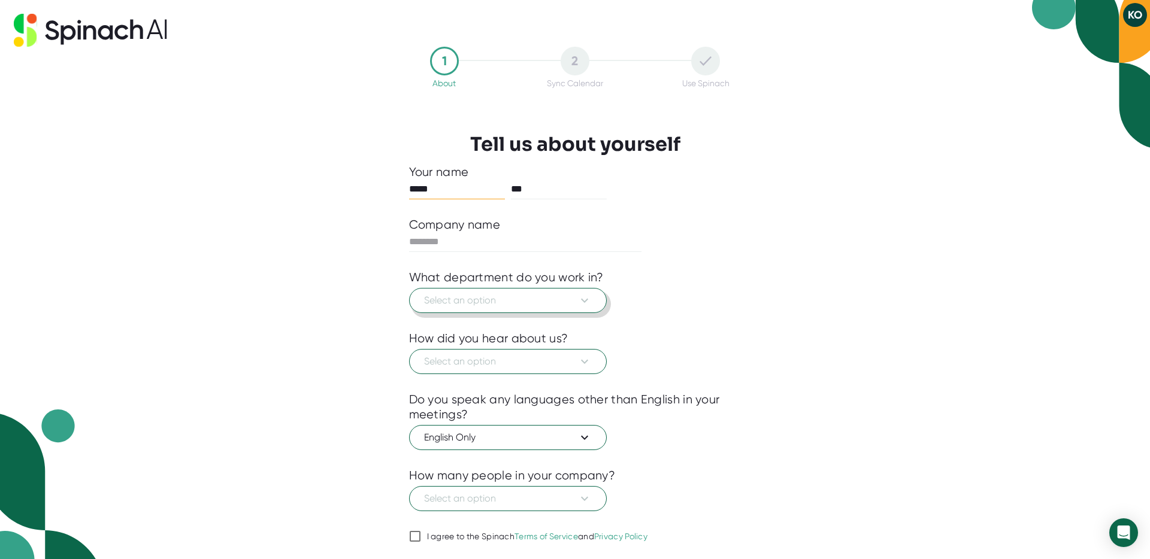
click at [505, 304] on span "Select an option" at bounding box center [508, 301] width 168 height 14
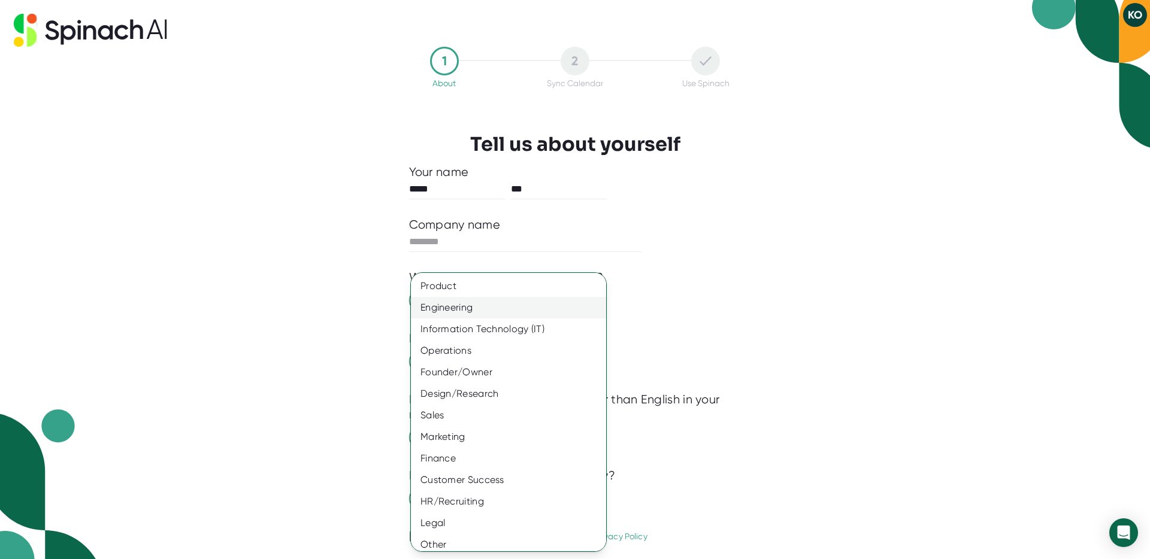
click at [491, 309] on div "Engineering" at bounding box center [508, 308] width 195 height 22
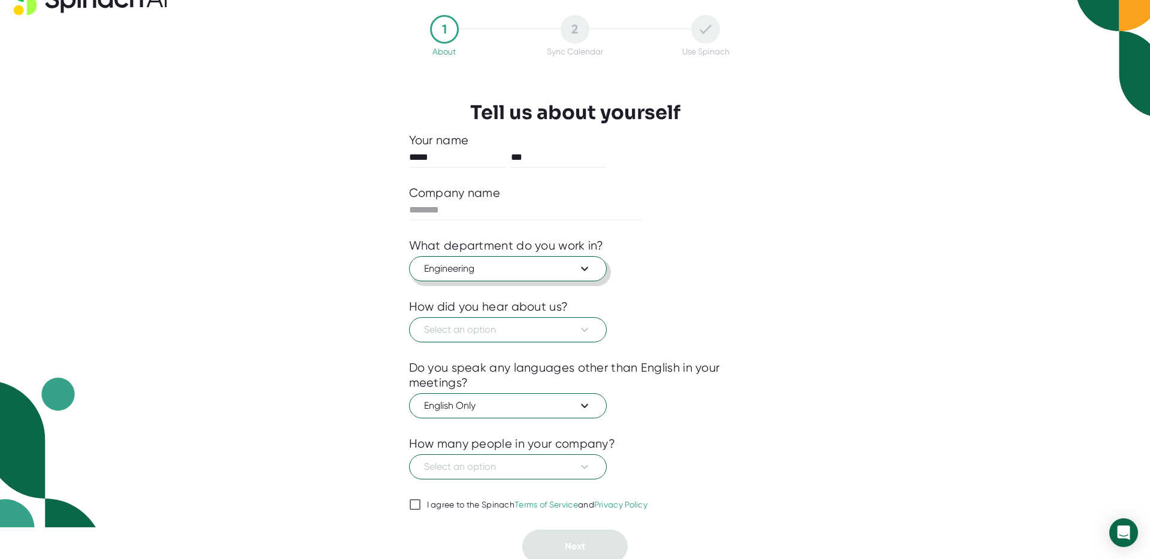
scroll to position [36, 0]
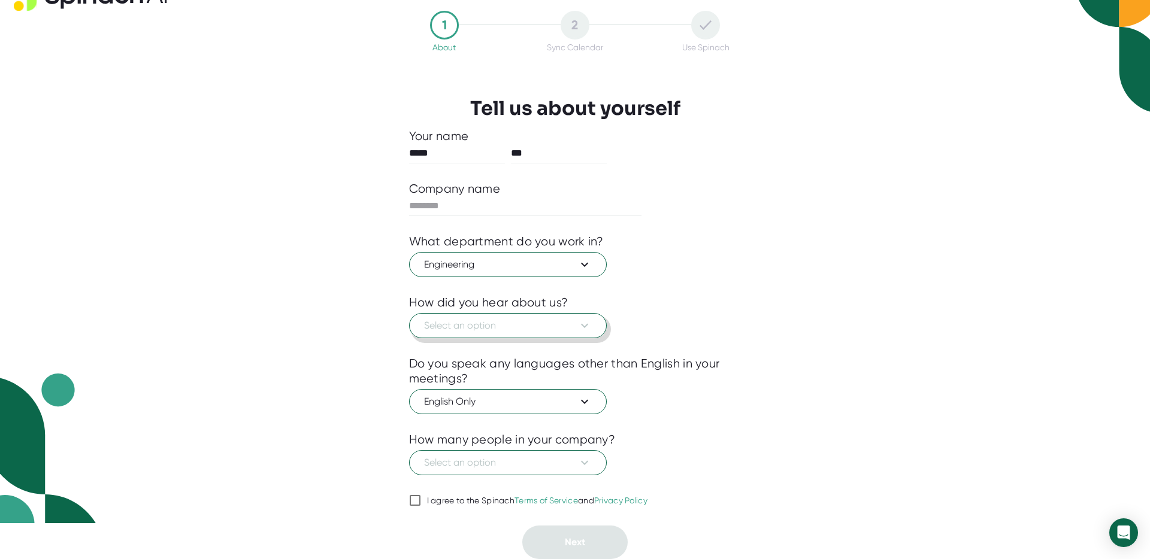
click at [432, 325] on span "Select an option" at bounding box center [508, 326] width 168 height 14
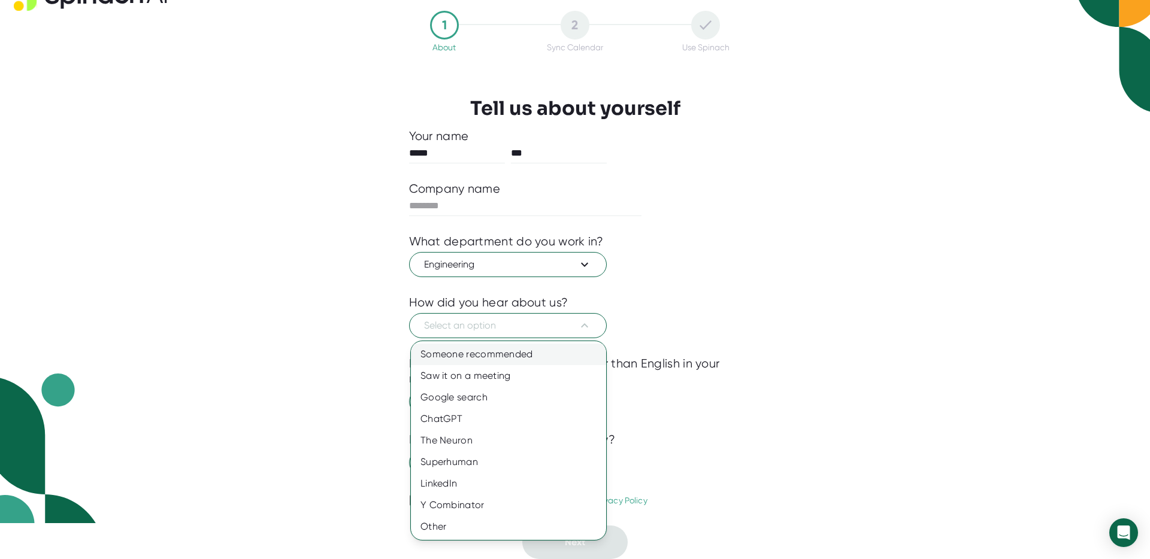
click at [458, 363] on div "Someone recommended" at bounding box center [508, 355] width 195 height 22
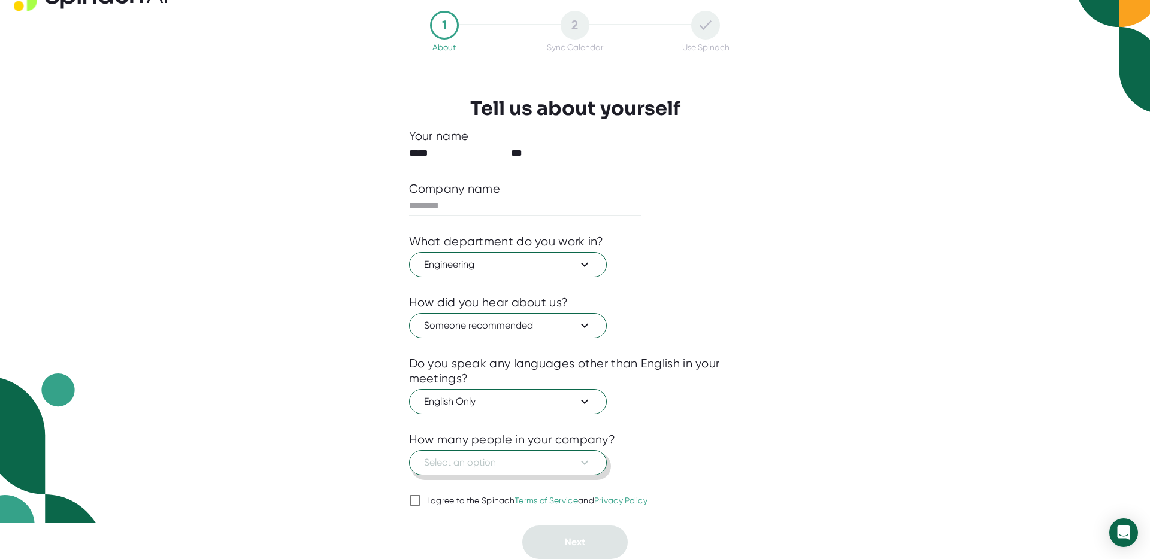
click at [448, 463] on span "Select an option" at bounding box center [508, 463] width 168 height 14
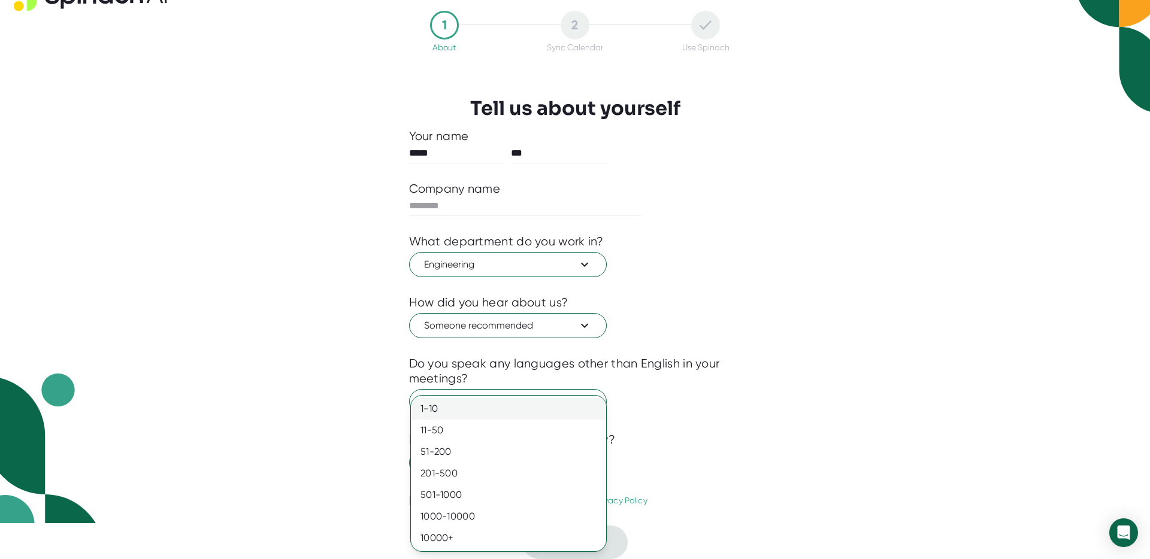
click at [444, 409] on div "1-10" at bounding box center [508, 409] width 195 height 22
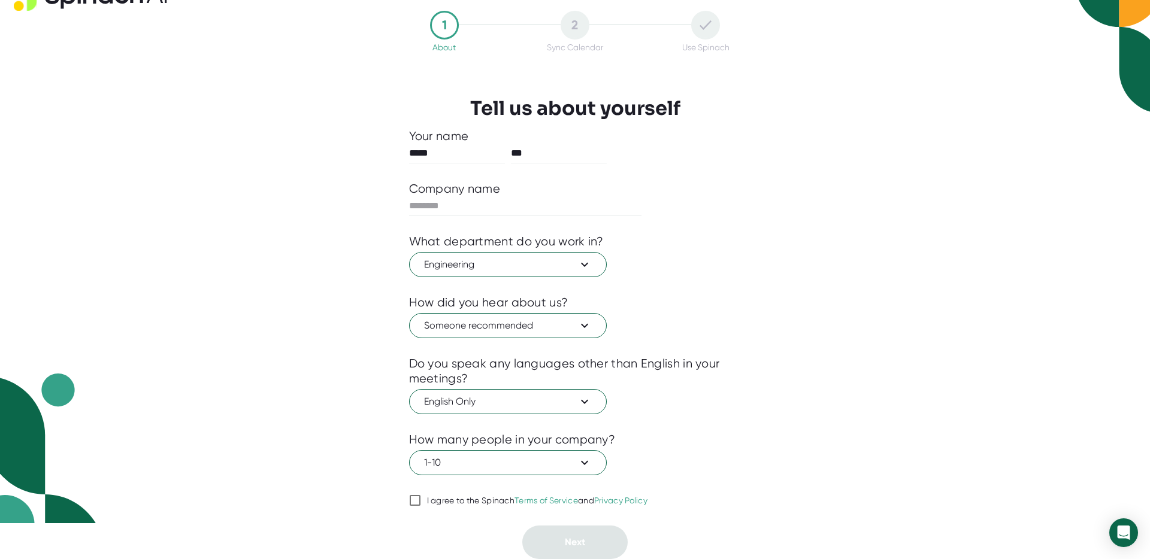
click at [419, 503] on input "I agree to the Spinach Terms of Service and Privacy Policy" at bounding box center [415, 501] width 12 height 14
checkbox input "true"
click at [468, 212] on input "text" at bounding box center [525, 205] width 233 height 19
type input "*"
type input "***"
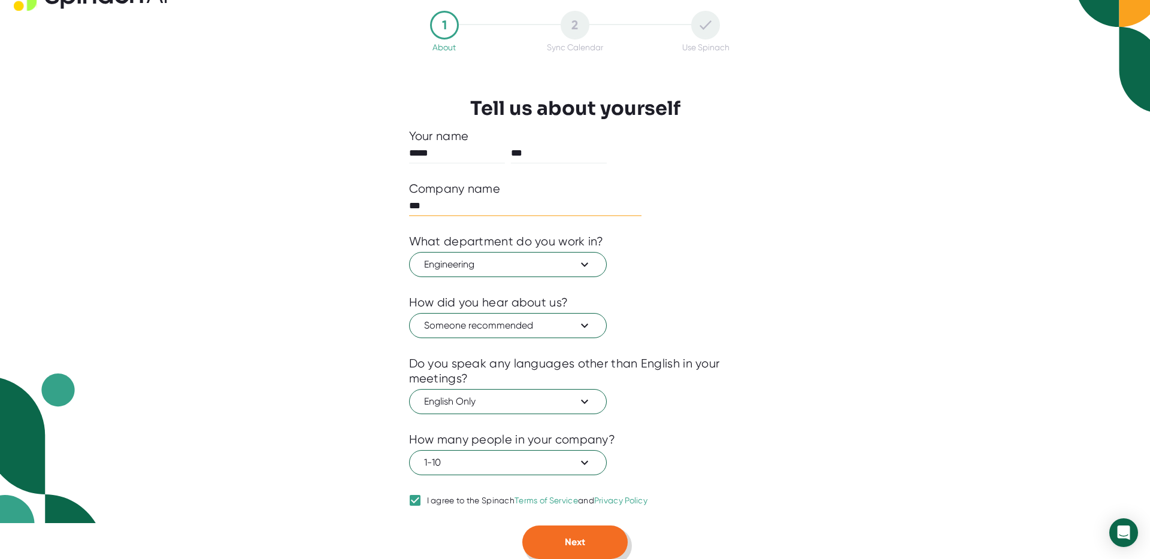
click at [574, 544] on span "Next" at bounding box center [575, 542] width 20 height 11
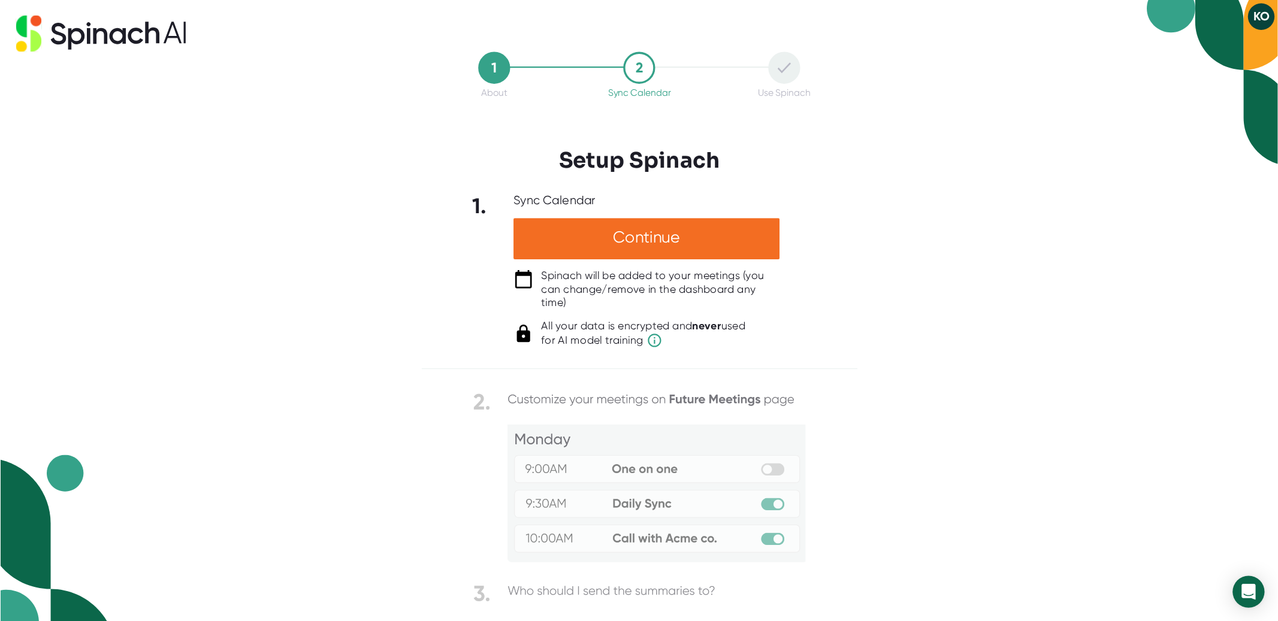
scroll to position [0, 0]
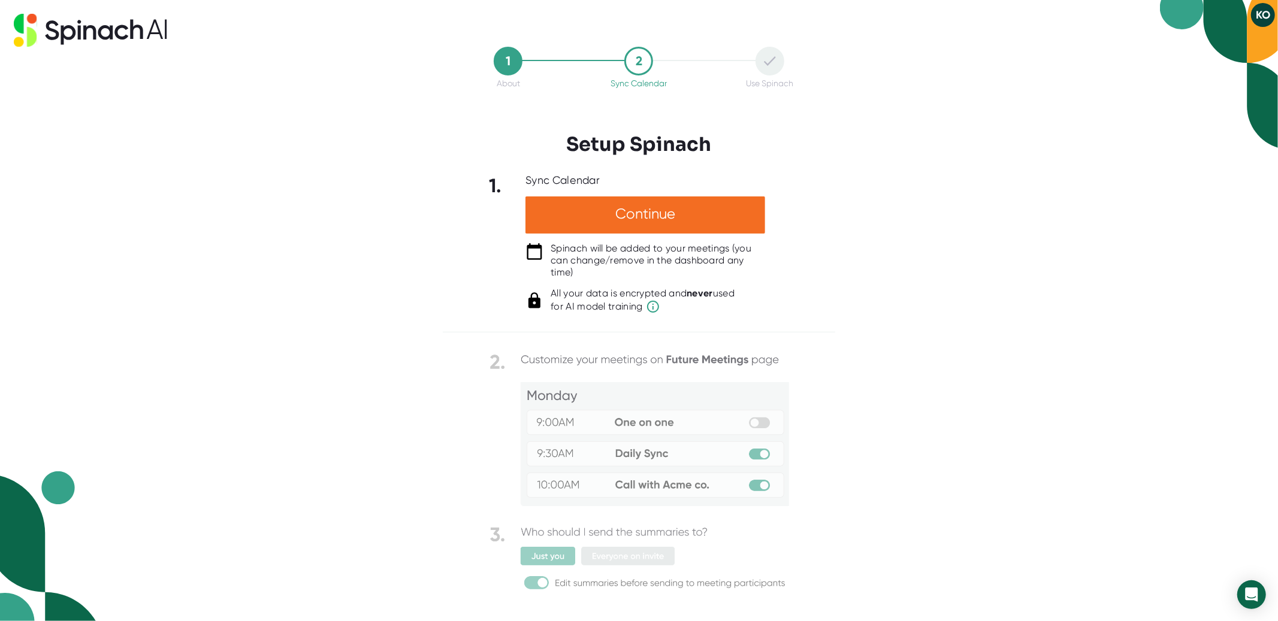
click at [529, 558] on img at bounding box center [638, 472] width 299 height 244
click at [1149, 19] on button "KO" at bounding box center [1263, 15] width 24 height 24
click at [737, 130] on div at bounding box center [639, 310] width 1278 height 621
click at [638, 211] on div "Continue" at bounding box center [645, 214] width 240 height 37
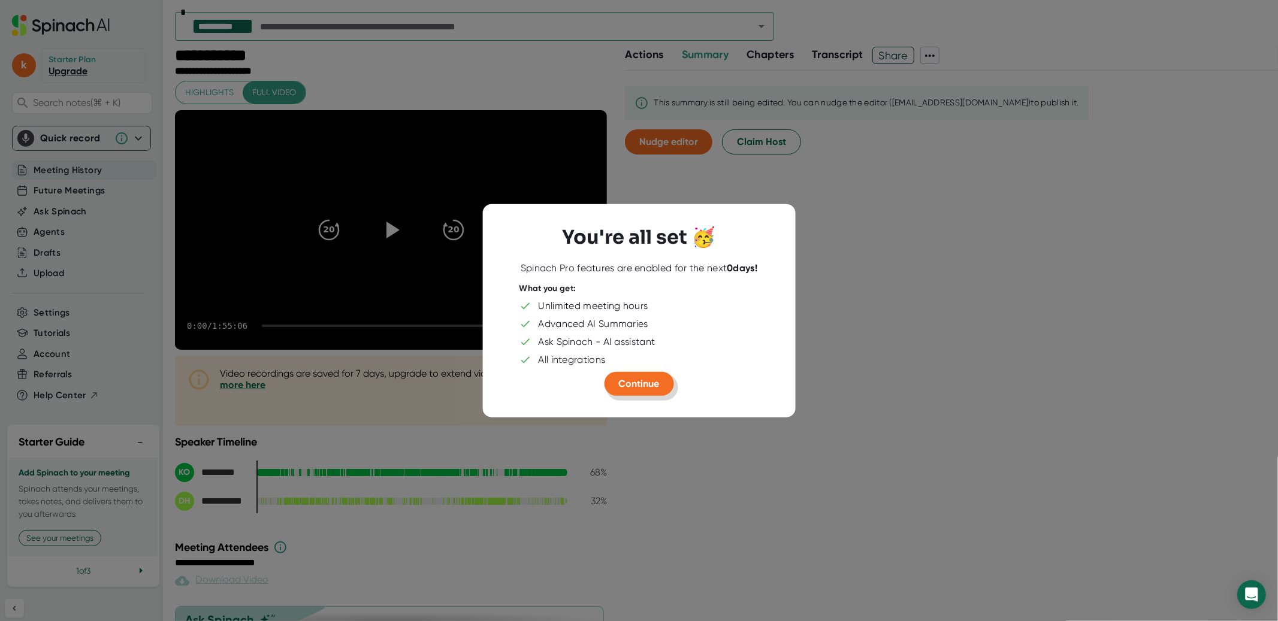
click at [641, 389] on span "Continue" at bounding box center [639, 382] width 41 height 11
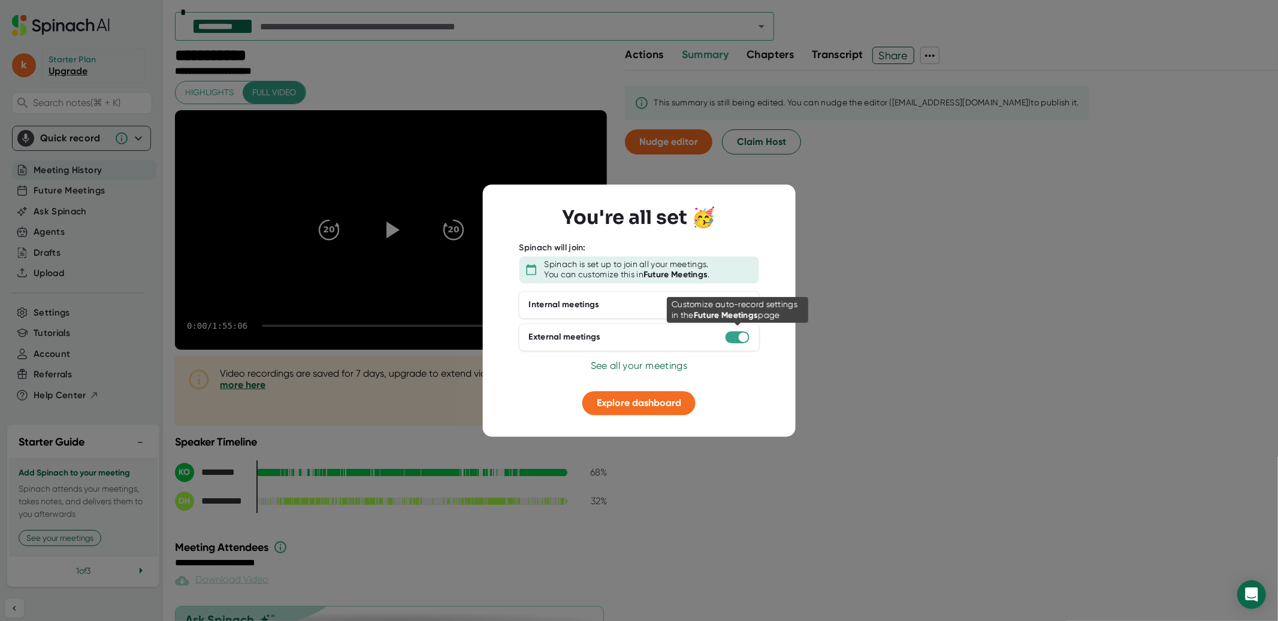
click at [739, 338] on div at bounding box center [744, 337] width 10 height 10
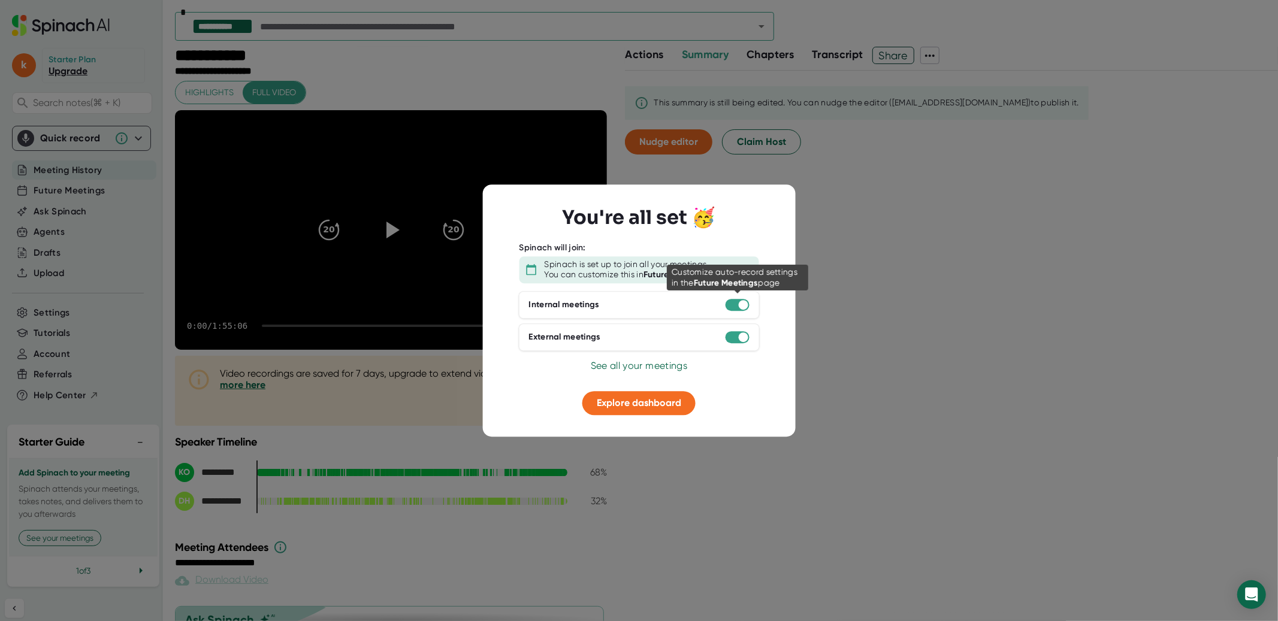
click at [740, 302] on div at bounding box center [744, 305] width 10 height 10
click at [744, 303] on div at bounding box center [744, 305] width 10 height 10
click at [646, 404] on span "Explore dashboard" at bounding box center [639, 402] width 84 height 11
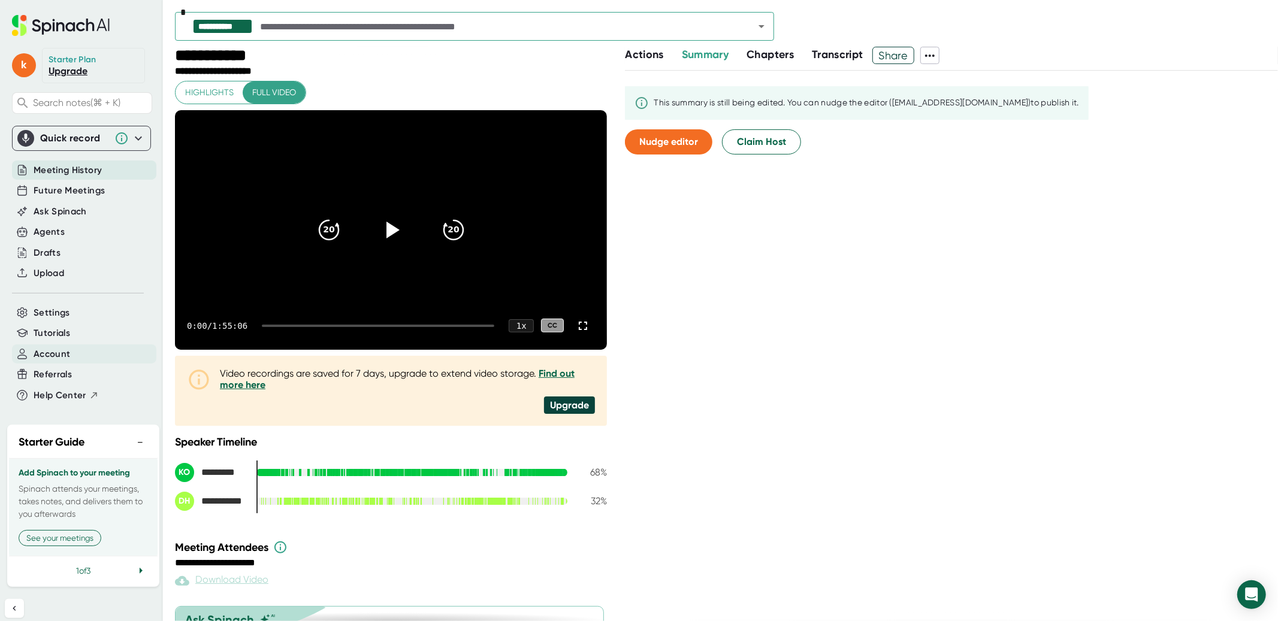
click at [63, 357] on span "Account" at bounding box center [52, 354] width 37 height 14
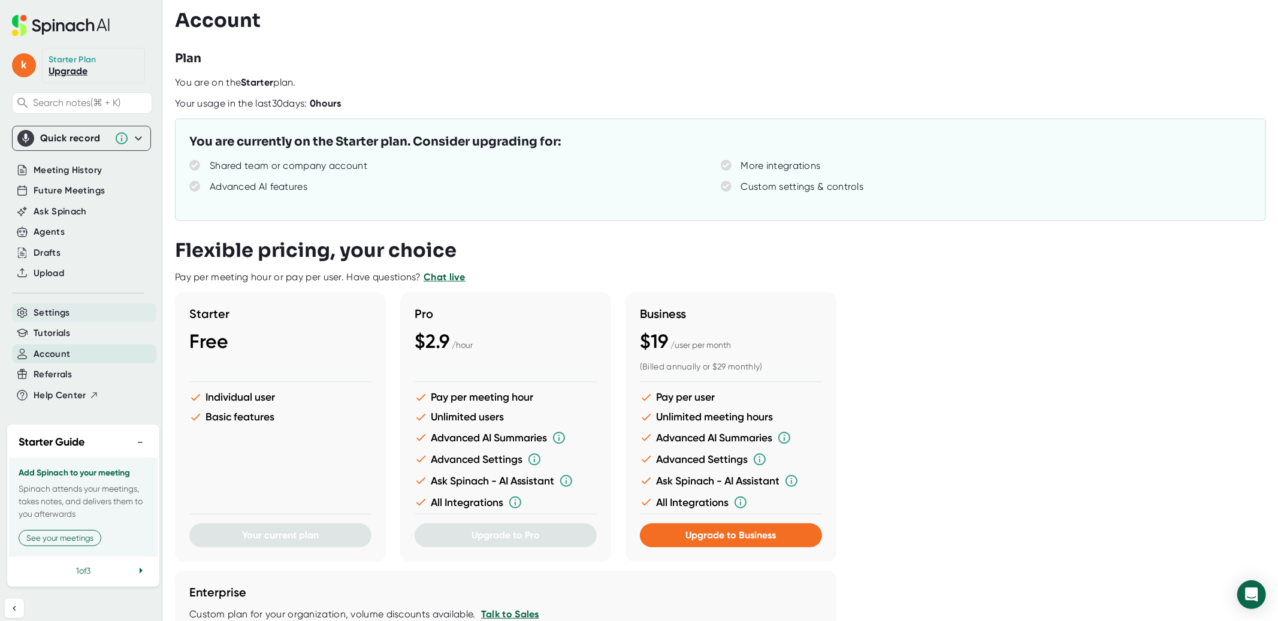
click at [59, 314] on span "Settings" at bounding box center [52, 313] width 37 height 14
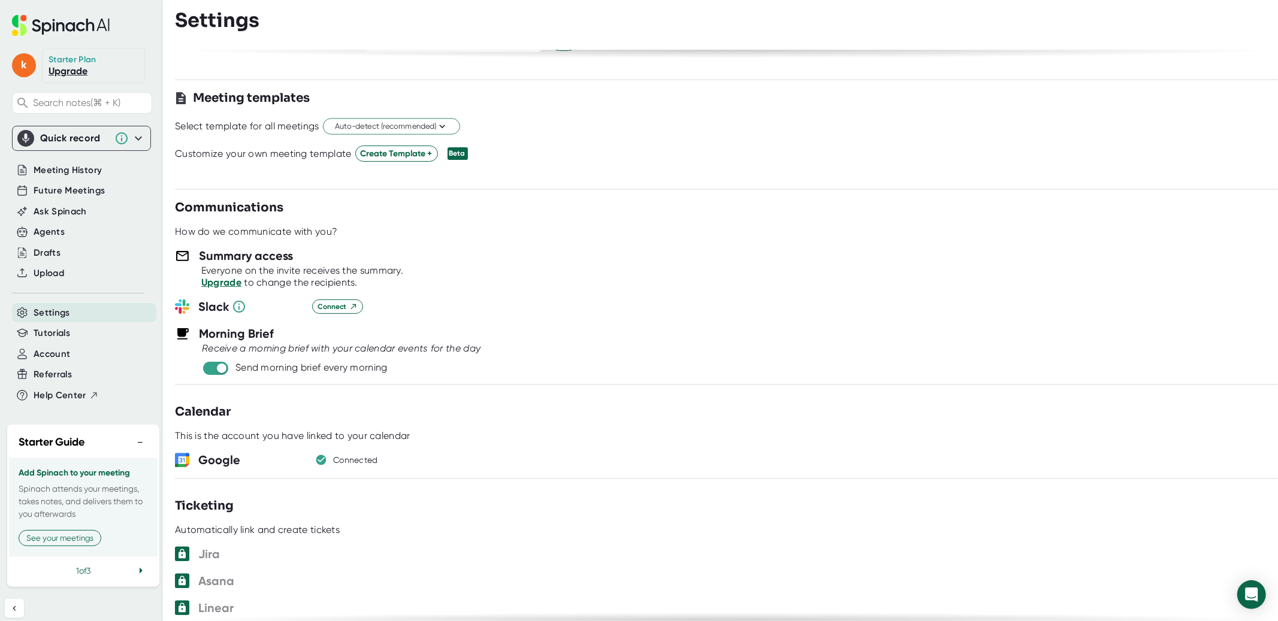
scroll to position [277, 0]
click at [218, 372] on input "checkbox" at bounding box center [221, 367] width 34 height 11
checkbox input "false"
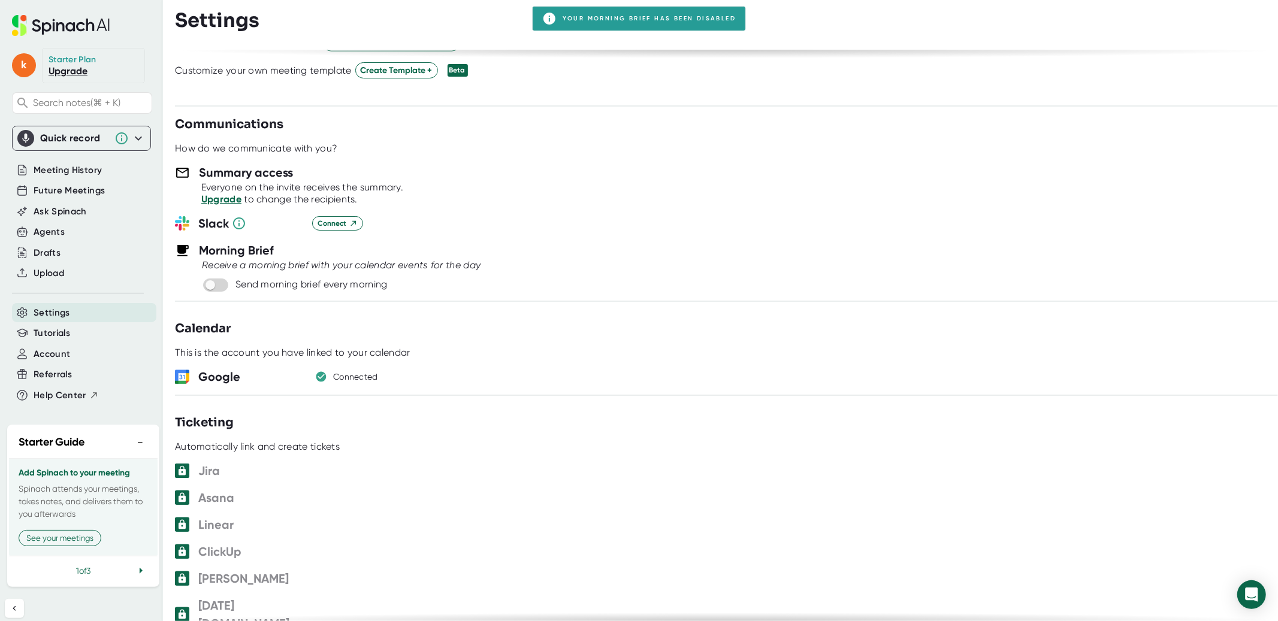
scroll to position [364, 0]
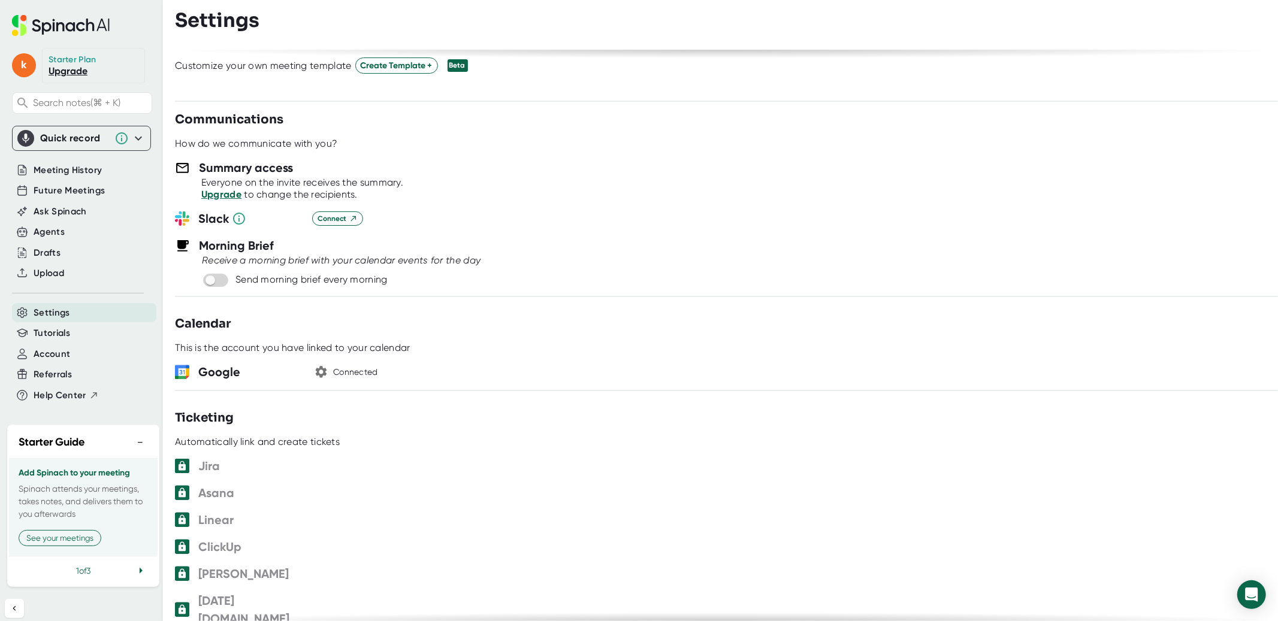
click at [321, 371] on icon "button" at bounding box center [321, 372] width 14 height 14
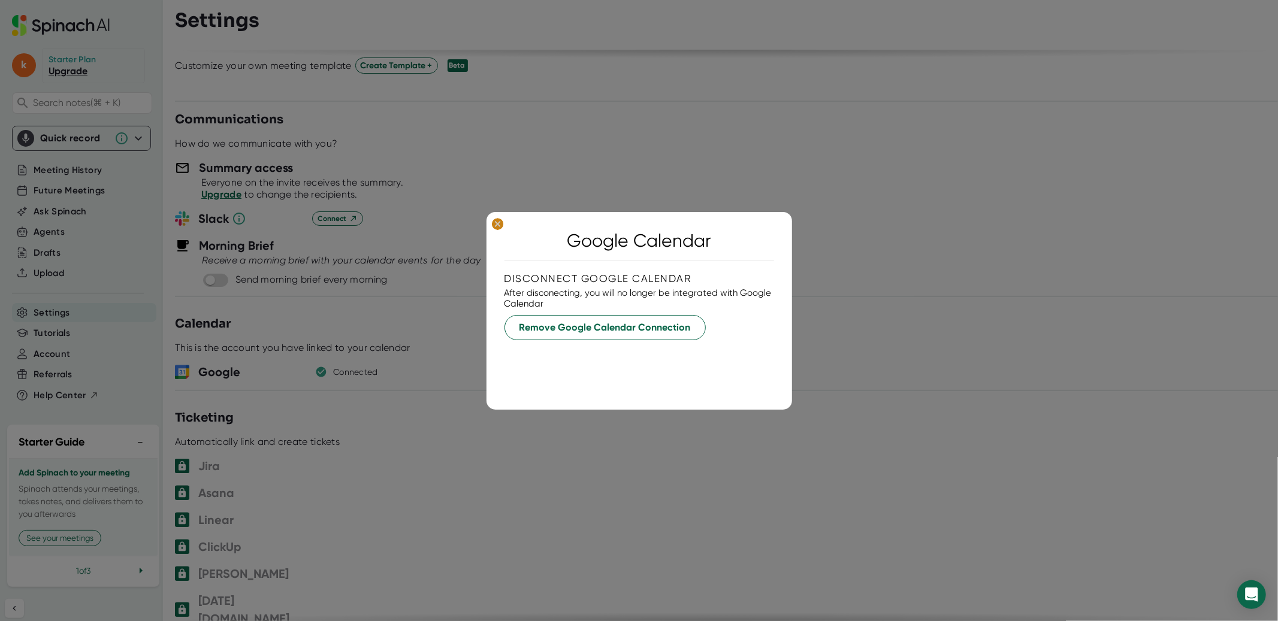
click at [501, 230] on button at bounding box center [497, 225] width 19 height 16
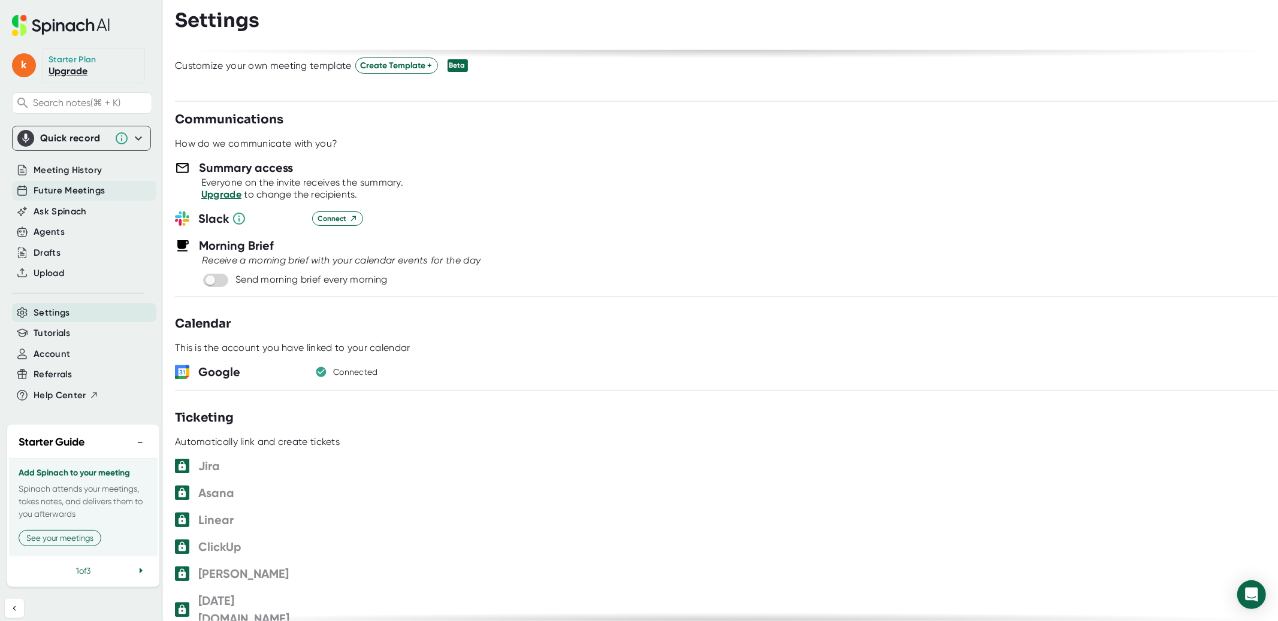
click at [92, 192] on span "Future Meetings" at bounding box center [69, 191] width 71 height 14
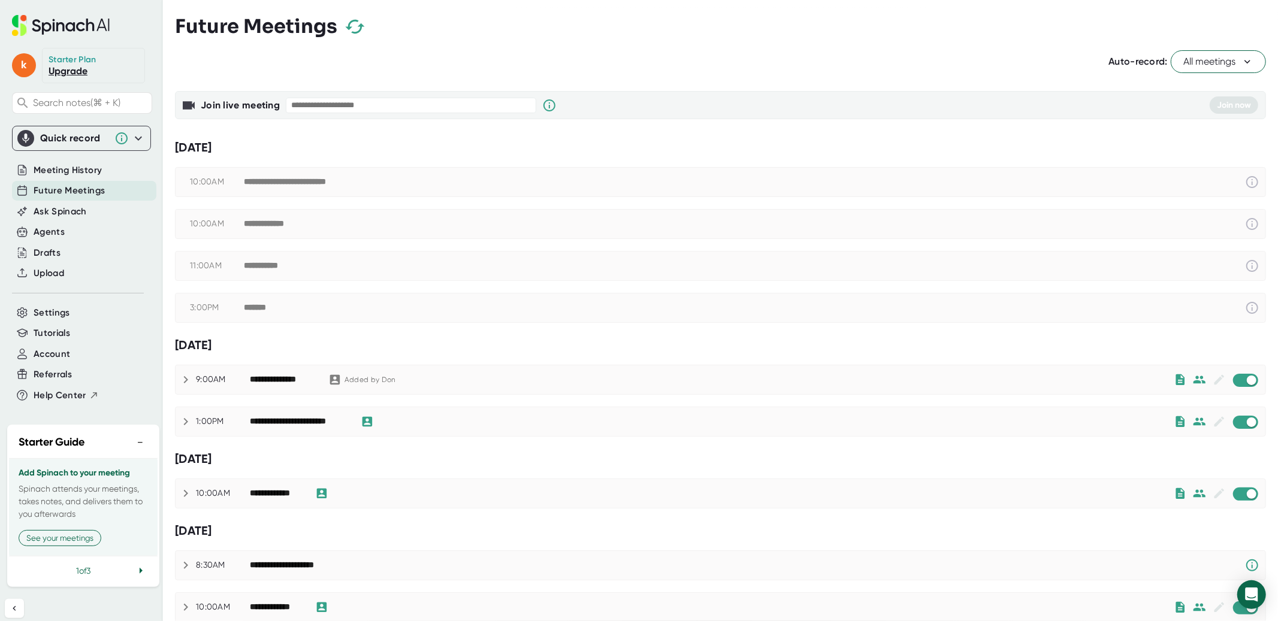
click at [1149, 58] on span "All meetings" at bounding box center [1218, 62] width 70 height 14
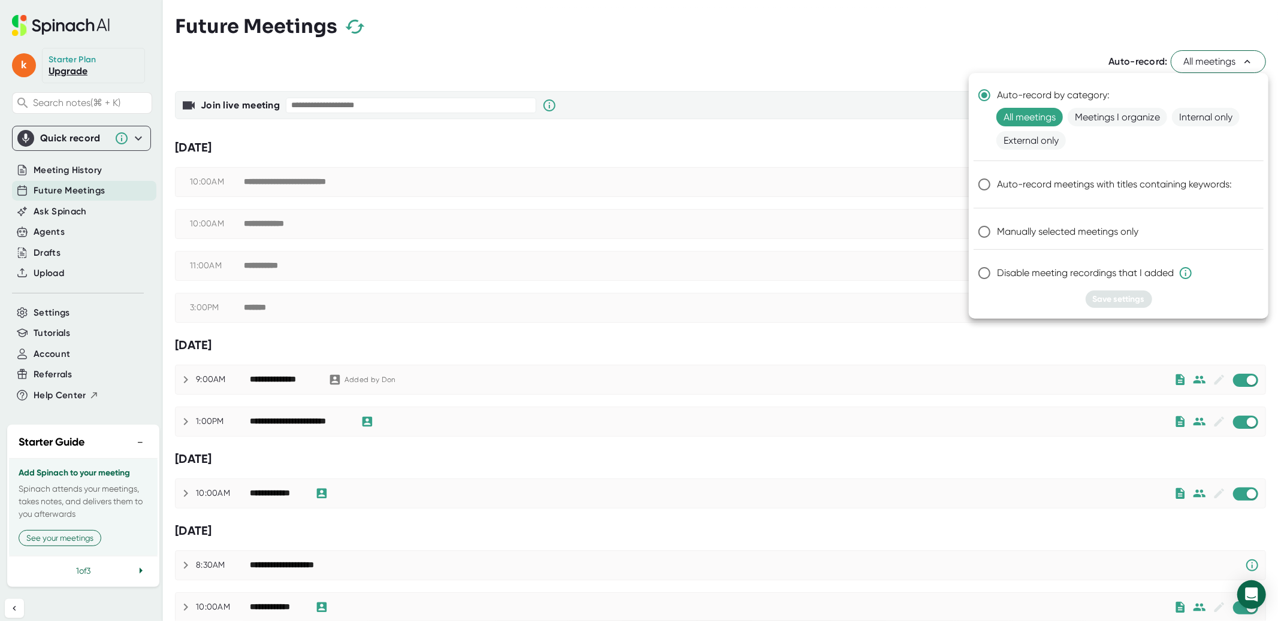
click at [984, 233] on input "Manually selected meetings only" at bounding box center [984, 231] width 25 height 25
radio input "true"
click at [1143, 295] on span "Save settings" at bounding box center [1119, 299] width 52 height 10
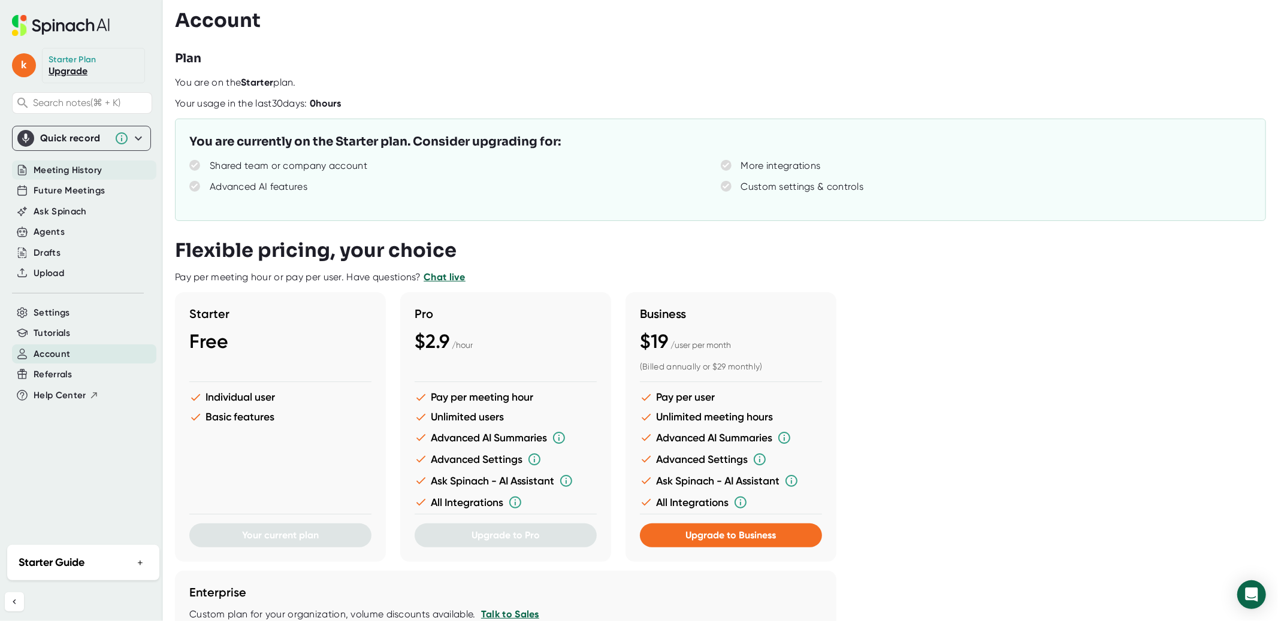
click at [80, 171] on span "Meeting History" at bounding box center [68, 171] width 68 height 14
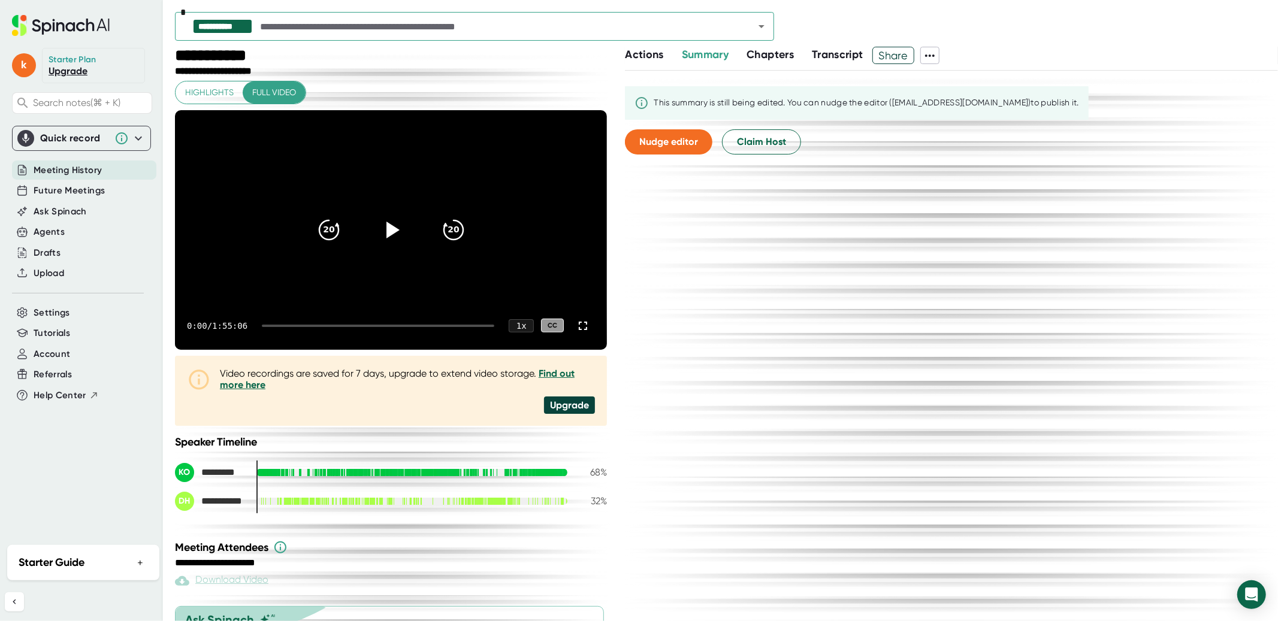
click at [141, 142] on icon at bounding box center [138, 138] width 14 height 14
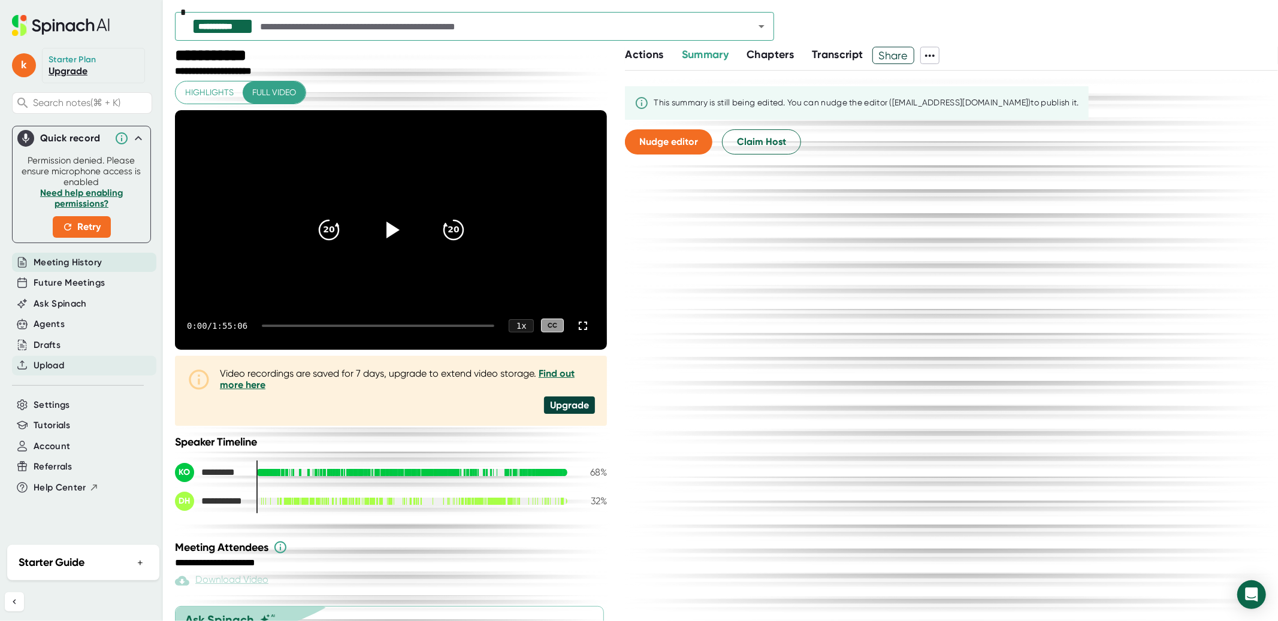
click at [52, 368] on span "Upload" at bounding box center [49, 366] width 31 height 14
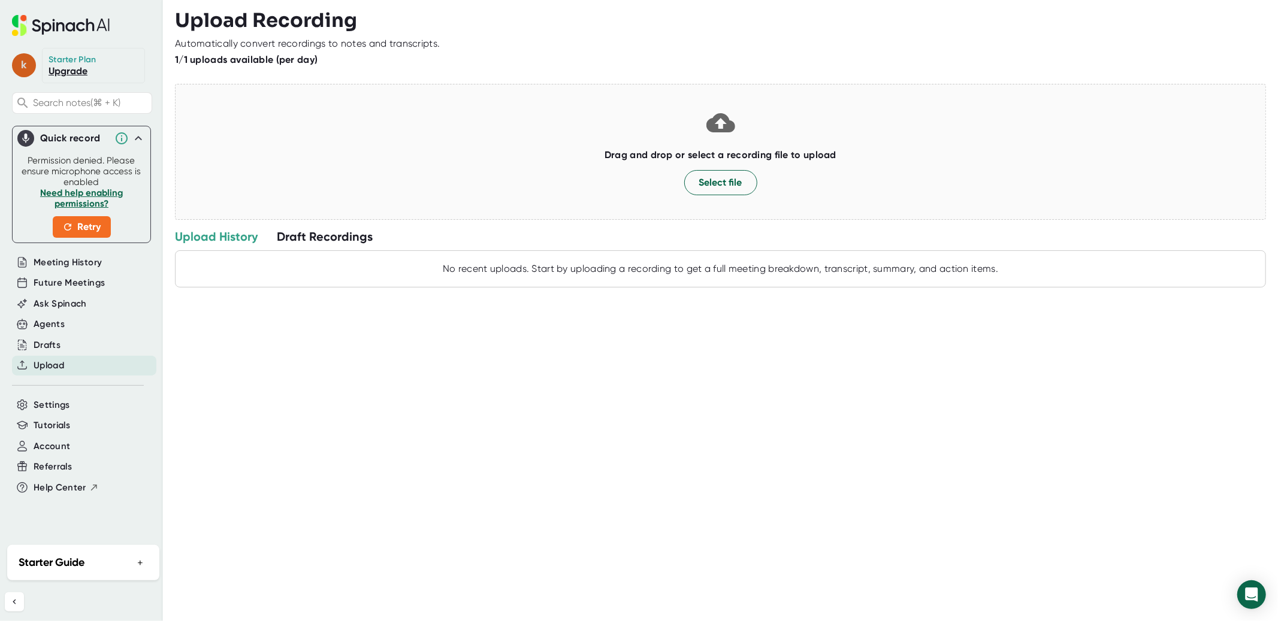
click at [26, 63] on span "k" at bounding box center [24, 65] width 24 height 24
click at [60, 26] on div at bounding box center [639, 310] width 1278 height 621
click at [31, 26] on icon at bounding box center [61, 25] width 98 height 21
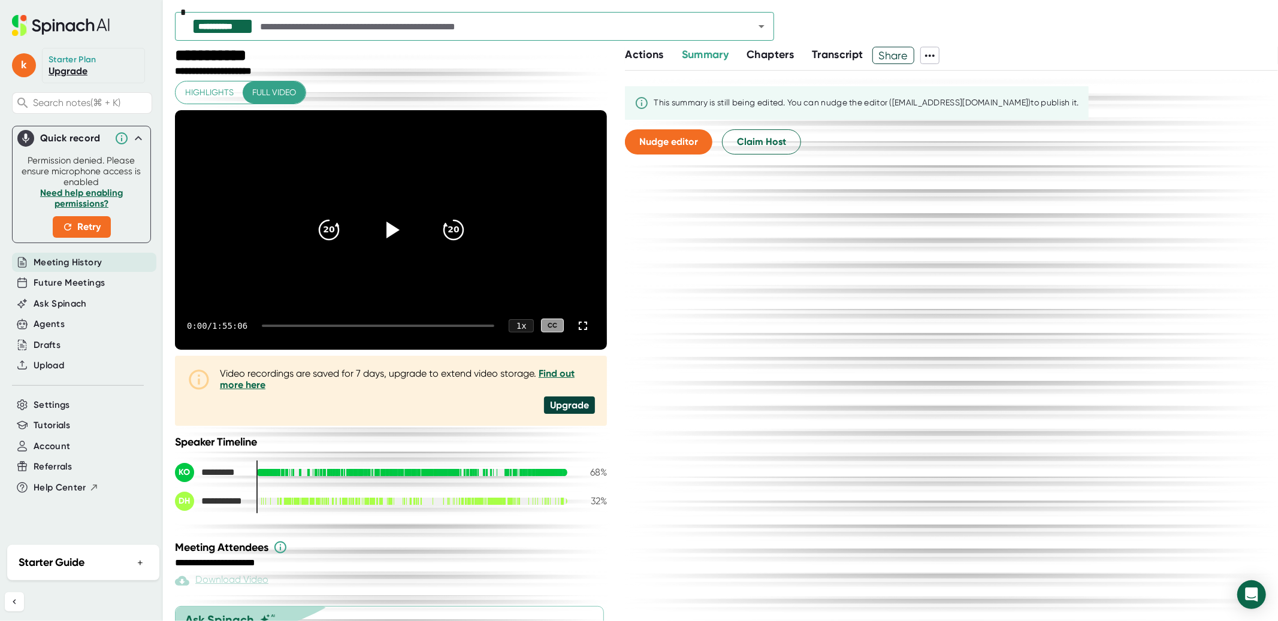
click at [787, 59] on span "Chapters" at bounding box center [769, 54] width 47 height 13
